Goal: Find specific page/section: Find specific page/section

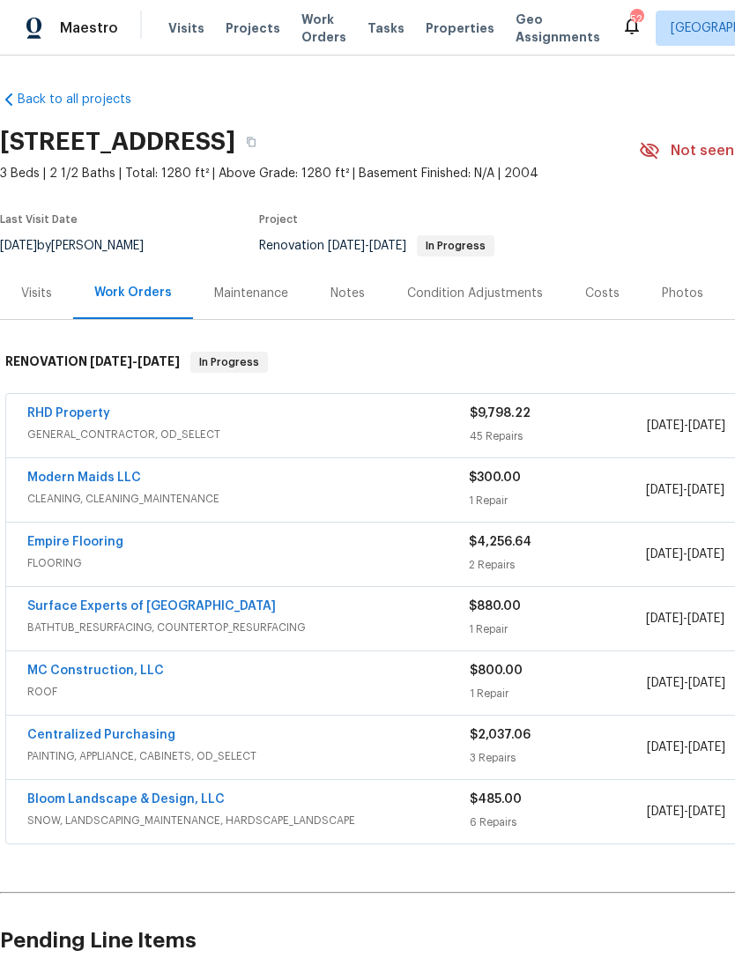
scroll to position [56, 0]
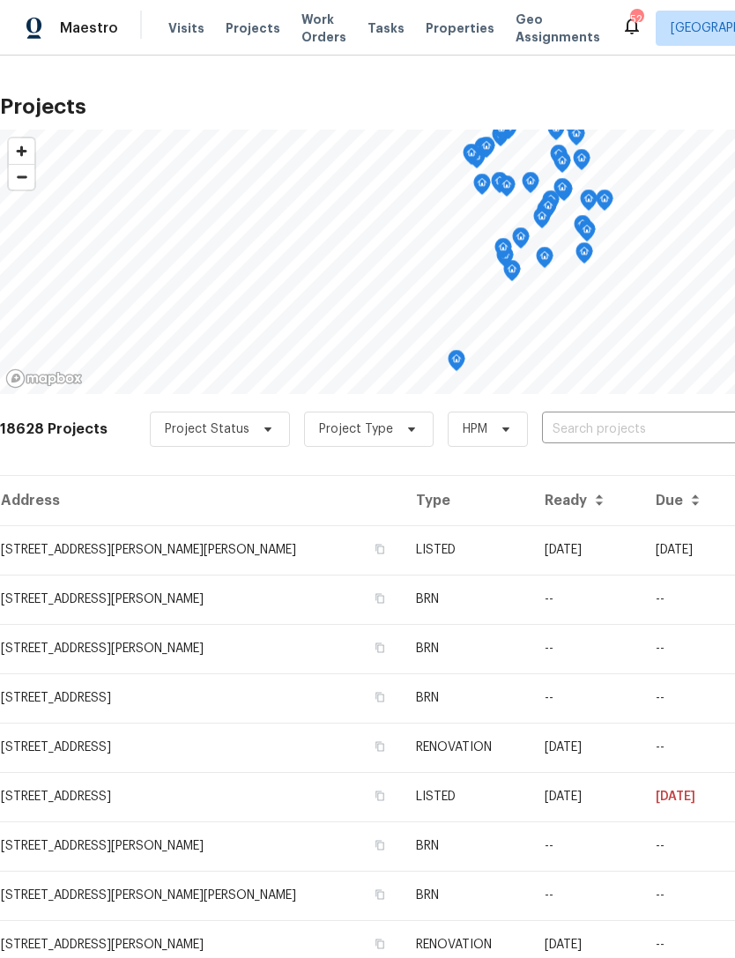
click at [605, 431] on input "text" at bounding box center [643, 429] width 202 height 27
type input "[PERSON_NAME]"
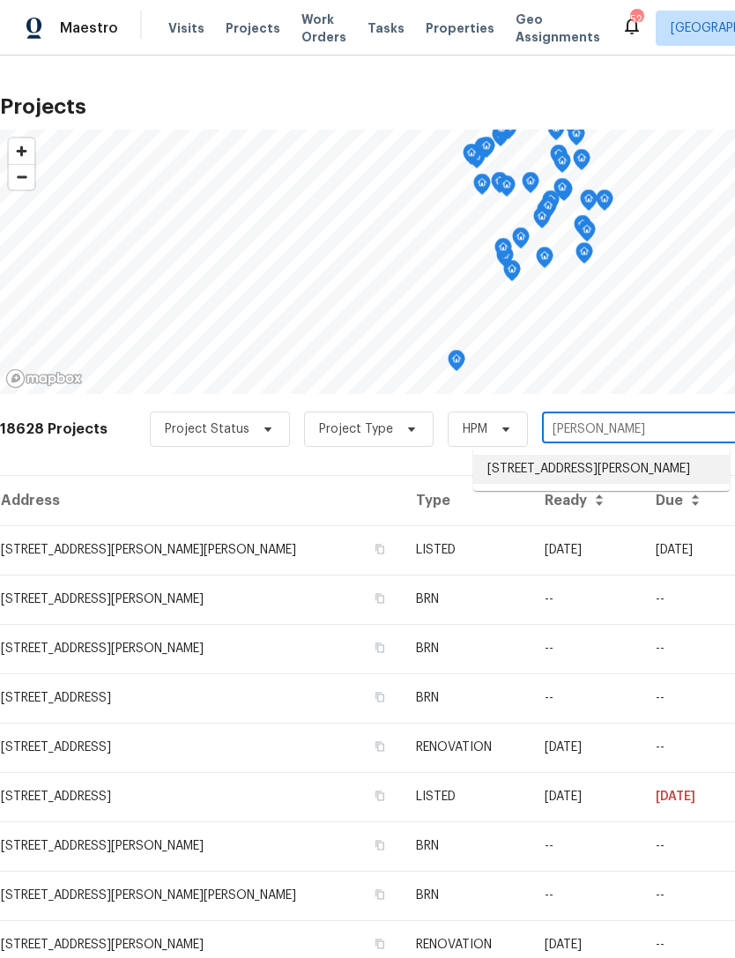
click at [619, 473] on li "[STREET_ADDRESS][PERSON_NAME]" at bounding box center [601, 469] width 256 height 29
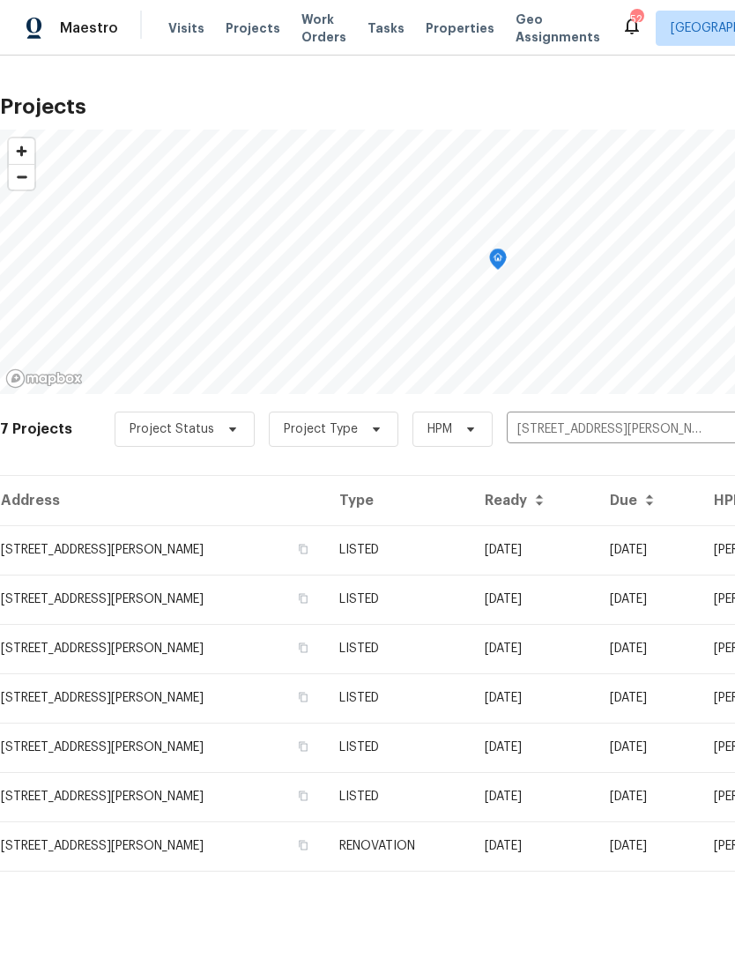
click at [163, 538] on td "[STREET_ADDRESS][PERSON_NAME]" at bounding box center [162, 549] width 325 height 49
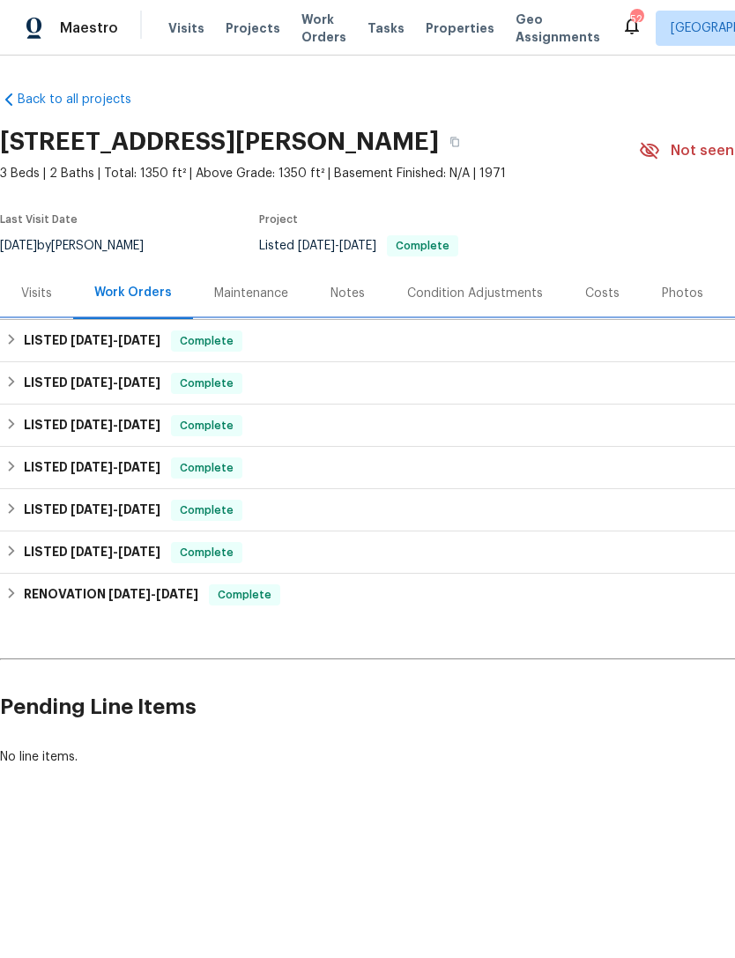
click at [18, 345] on icon at bounding box center [11, 339] width 12 height 12
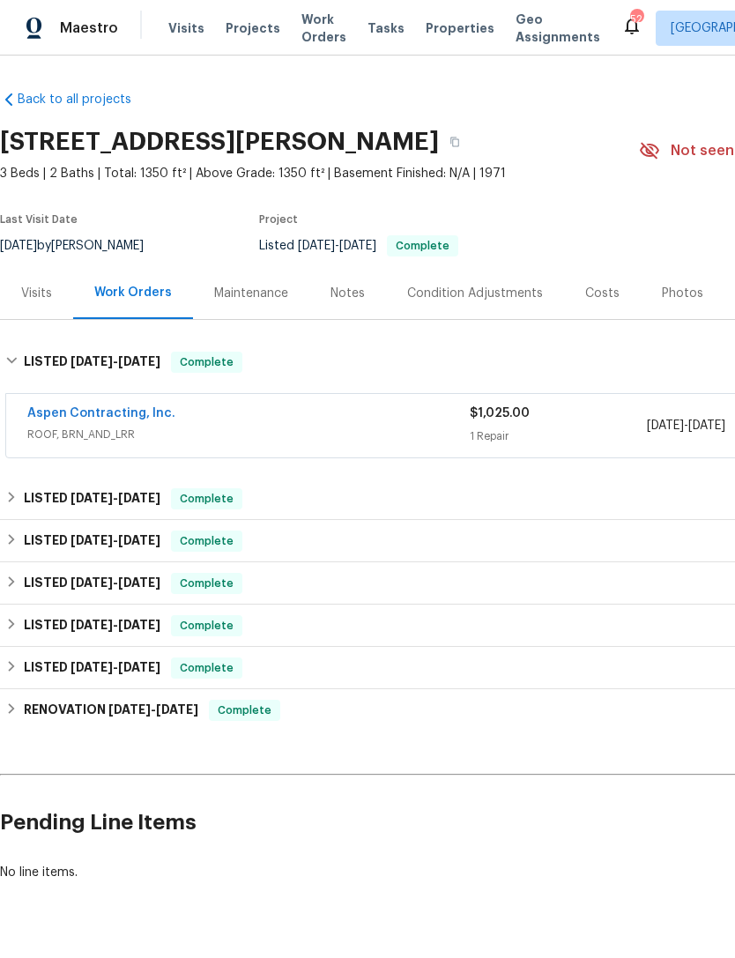
click at [70, 415] on link "Aspen Contracting, Inc." at bounding box center [101, 413] width 148 height 12
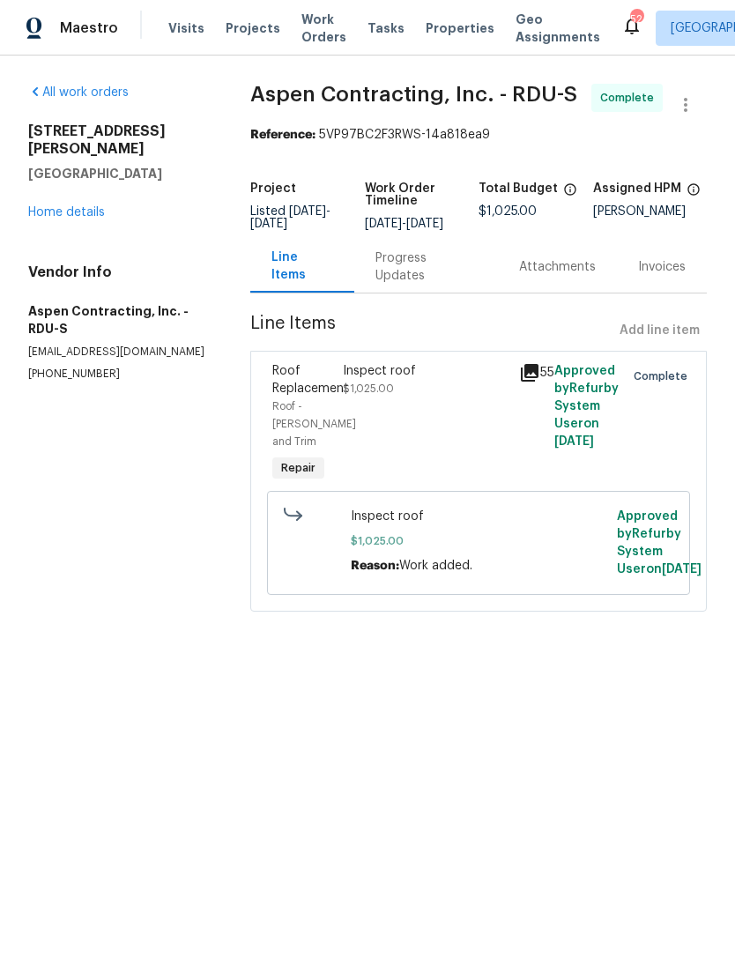
click at [61, 206] on link "Home details" at bounding box center [66, 212] width 77 height 12
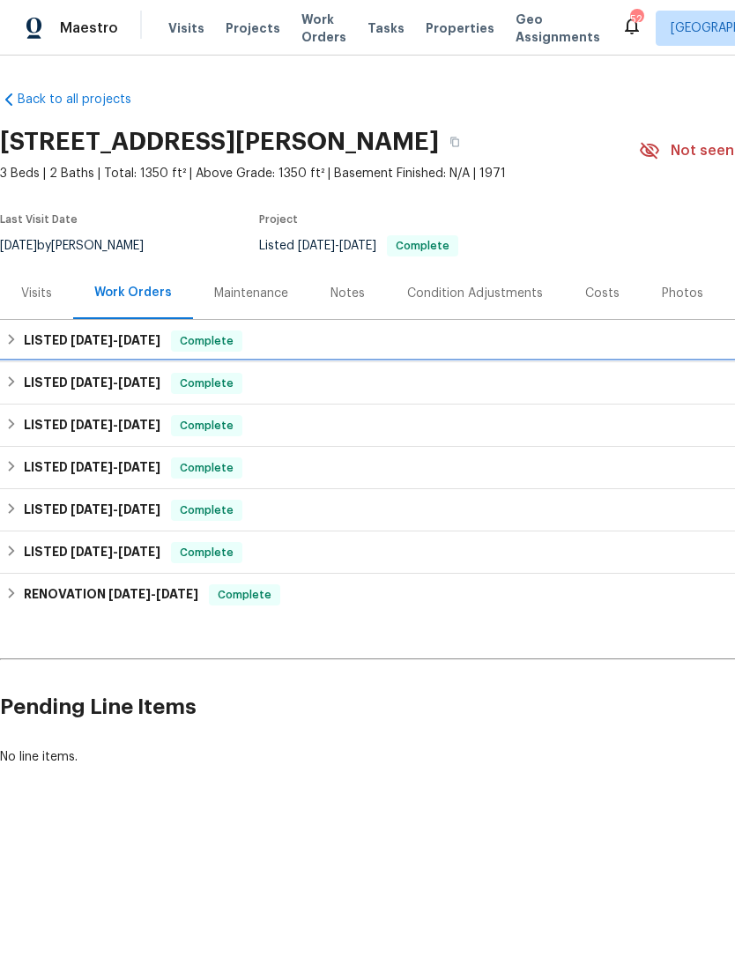
click at [104, 400] on div "LISTED 8/26/25 - 9/5/25 Complete" at bounding box center [498, 383] width 996 height 42
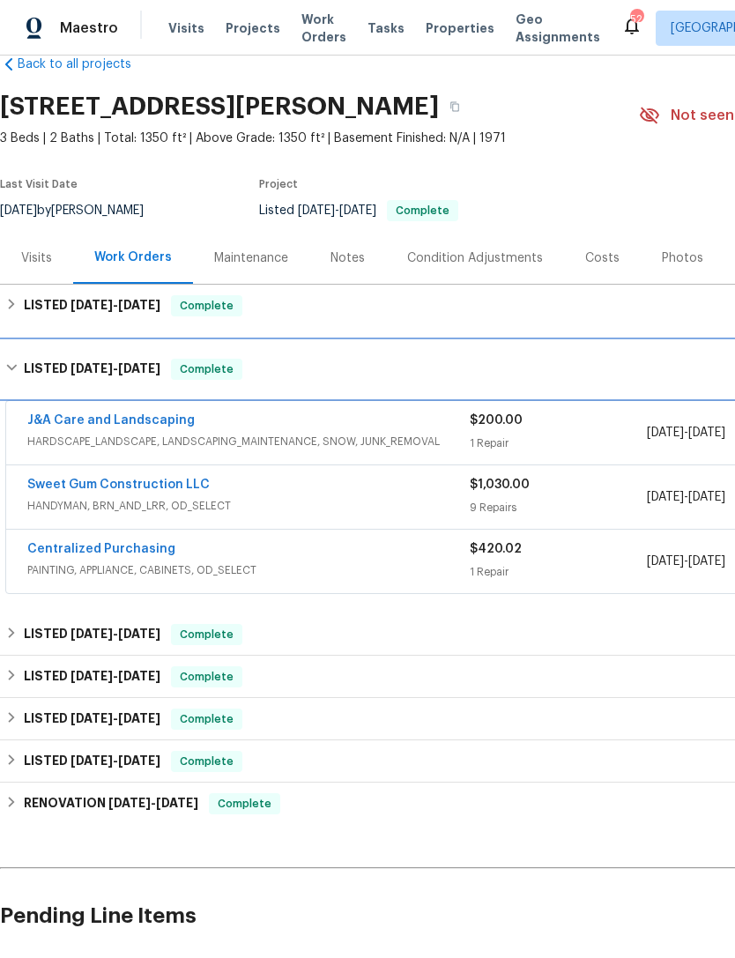
scroll to position [35, 0]
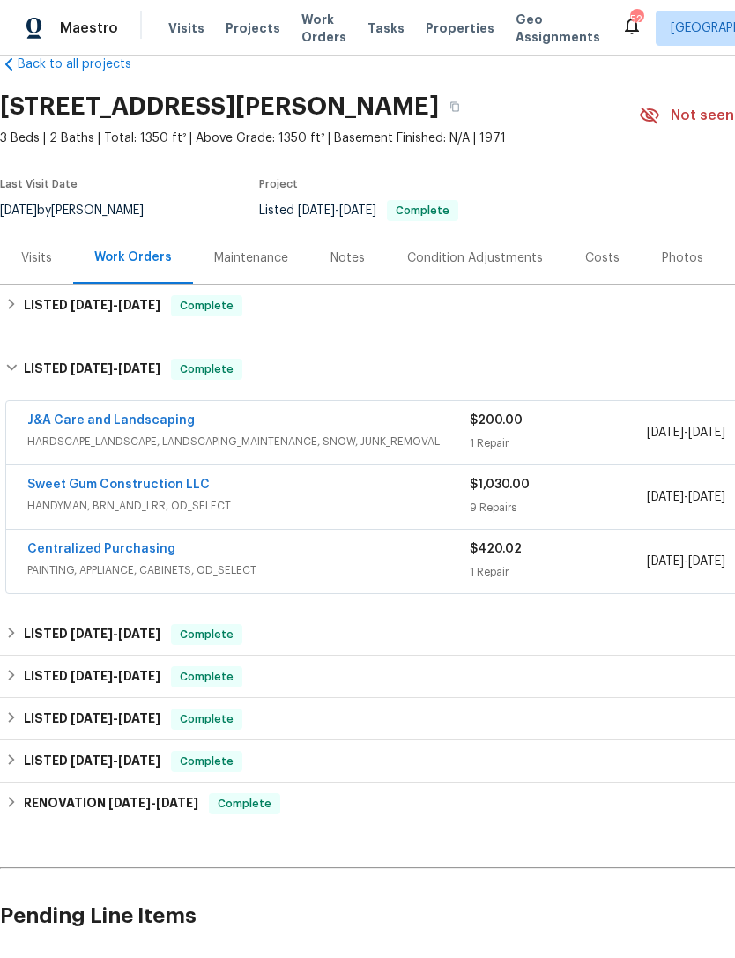
click at [161, 485] on link "Sweet Gum Construction LLC" at bounding box center [118, 484] width 182 height 12
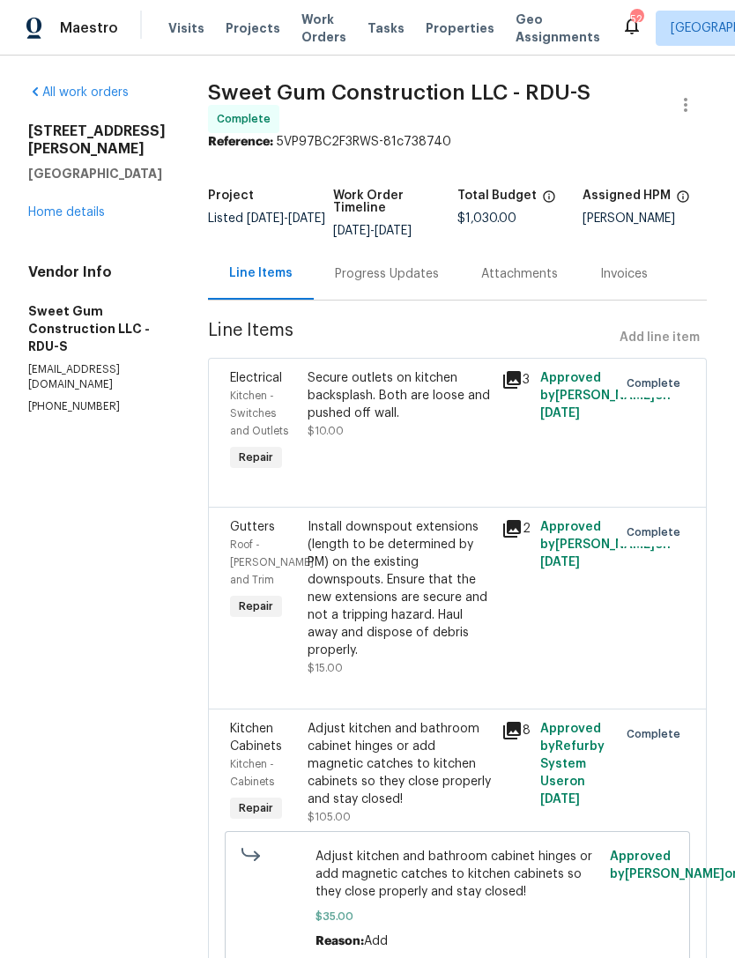
click at [79, 206] on link "Home details" at bounding box center [66, 212] width 77 height 12
